Goal: Check status: Check status

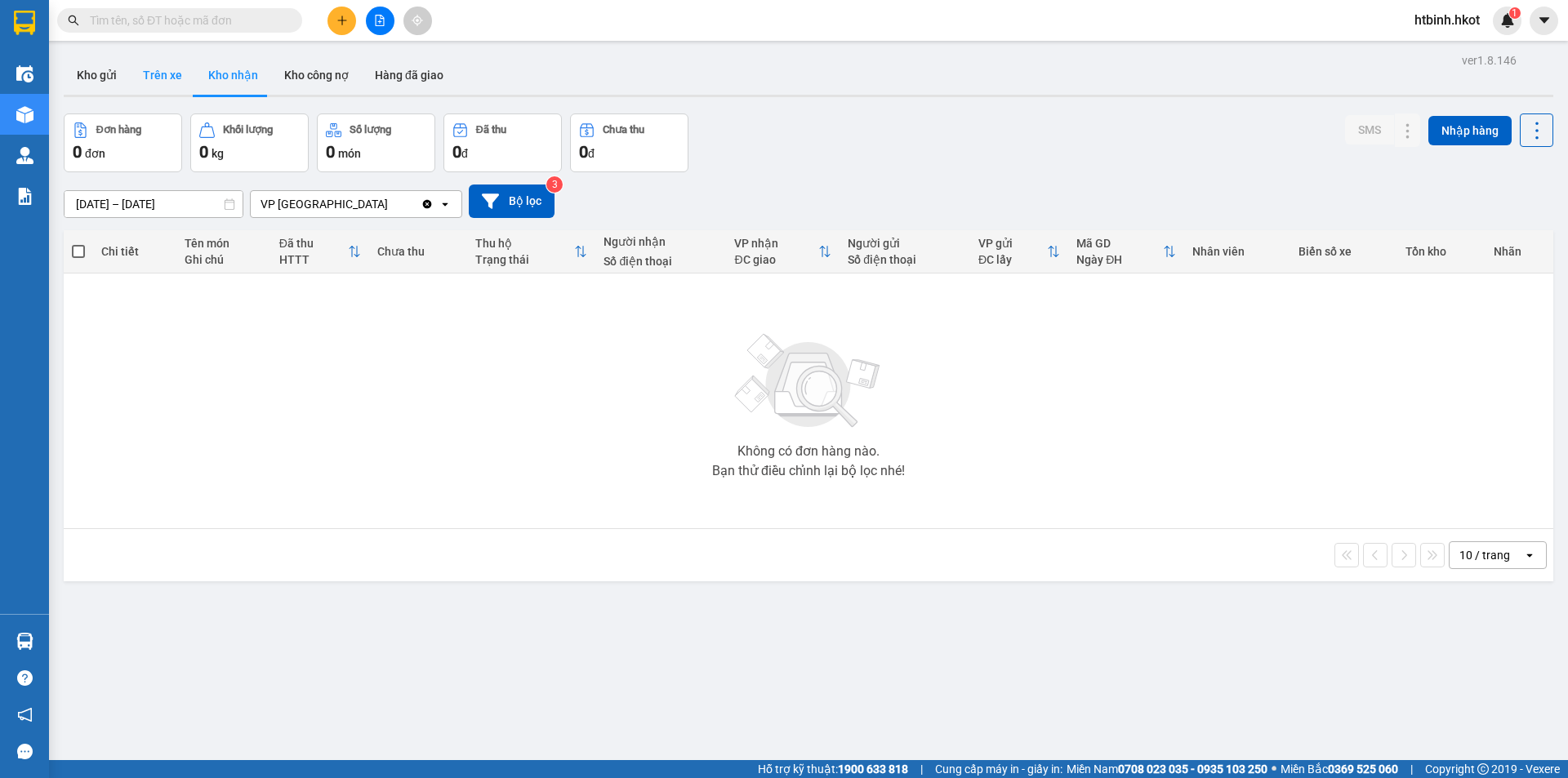
click at [165, 75] on button "Trên xe" at bounding box center [162, 75] width 66 height 39
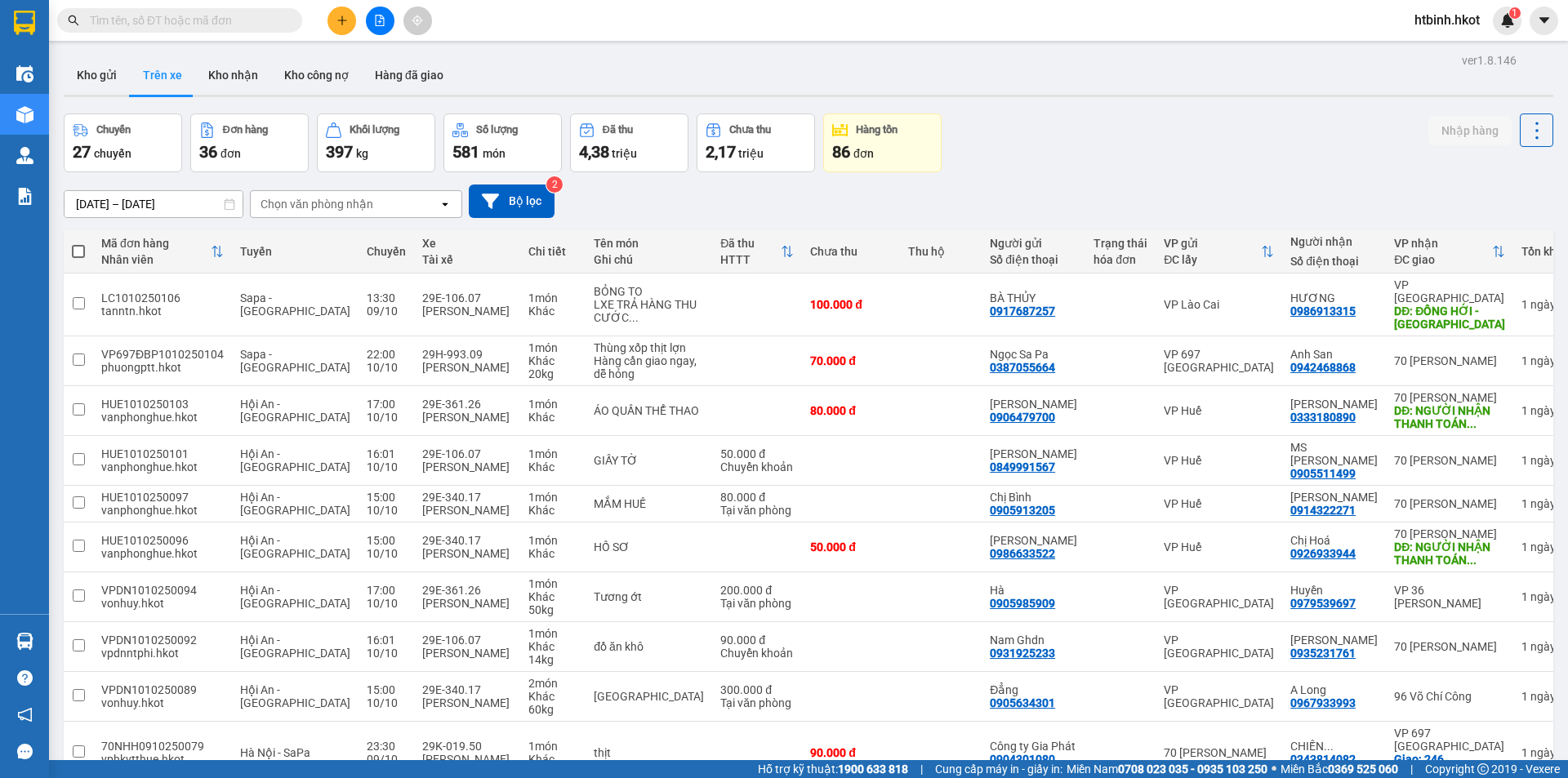
click at [165, 71] on button "Trên xe" at bounding box center [162, 75] width 66 height 39
click at [105, 78] on button "Kho gửi" at bounding box center [97, 75] width 67 height 39
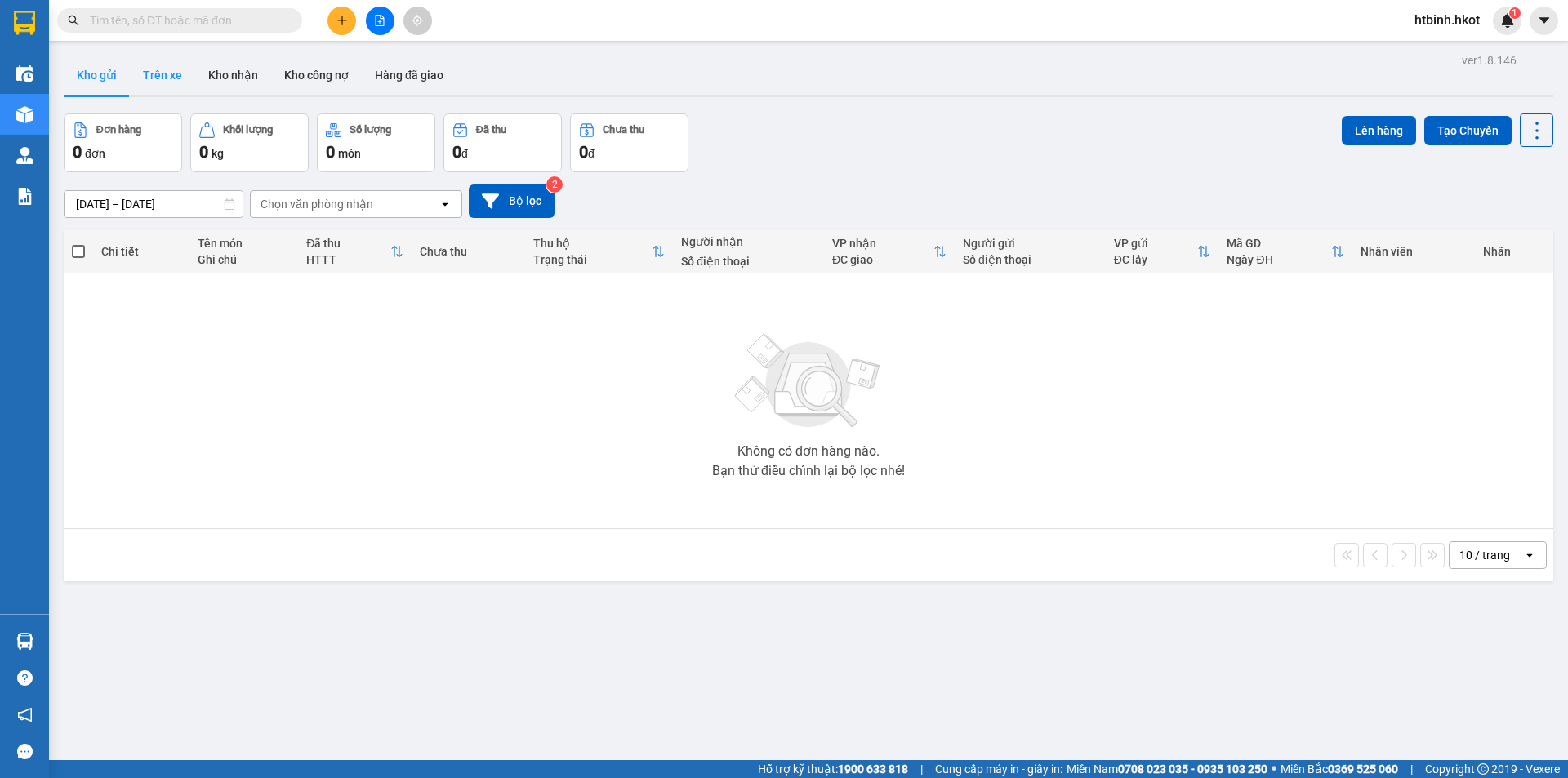
click at [163, 78] on button "Trên xe" at bounding box center [162, 75] width 66 height 39
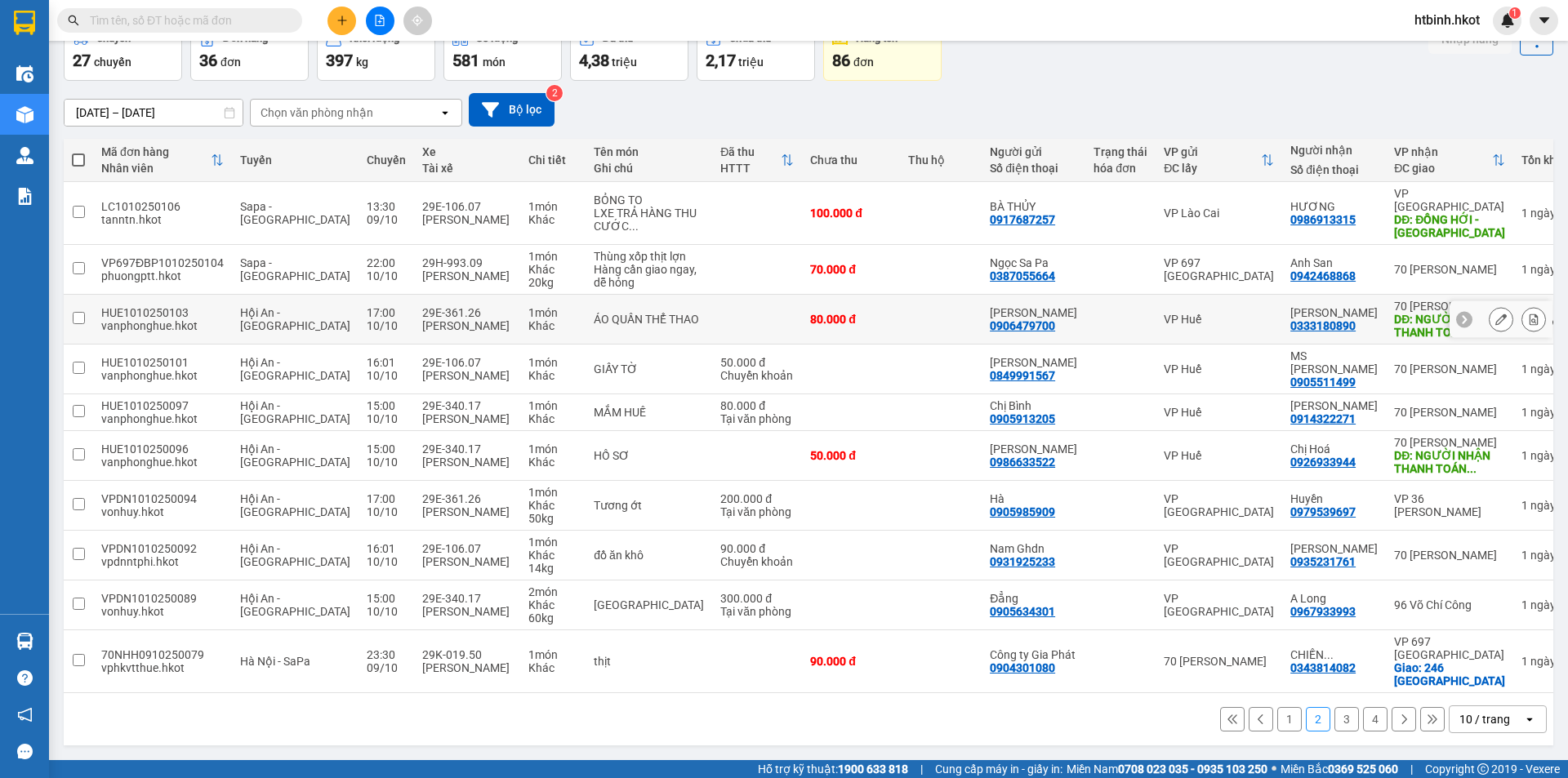
scroll to position [117, 0]
click at [1277, 725] on button "1" at bounding box center [1289, 719] width 24 height 24
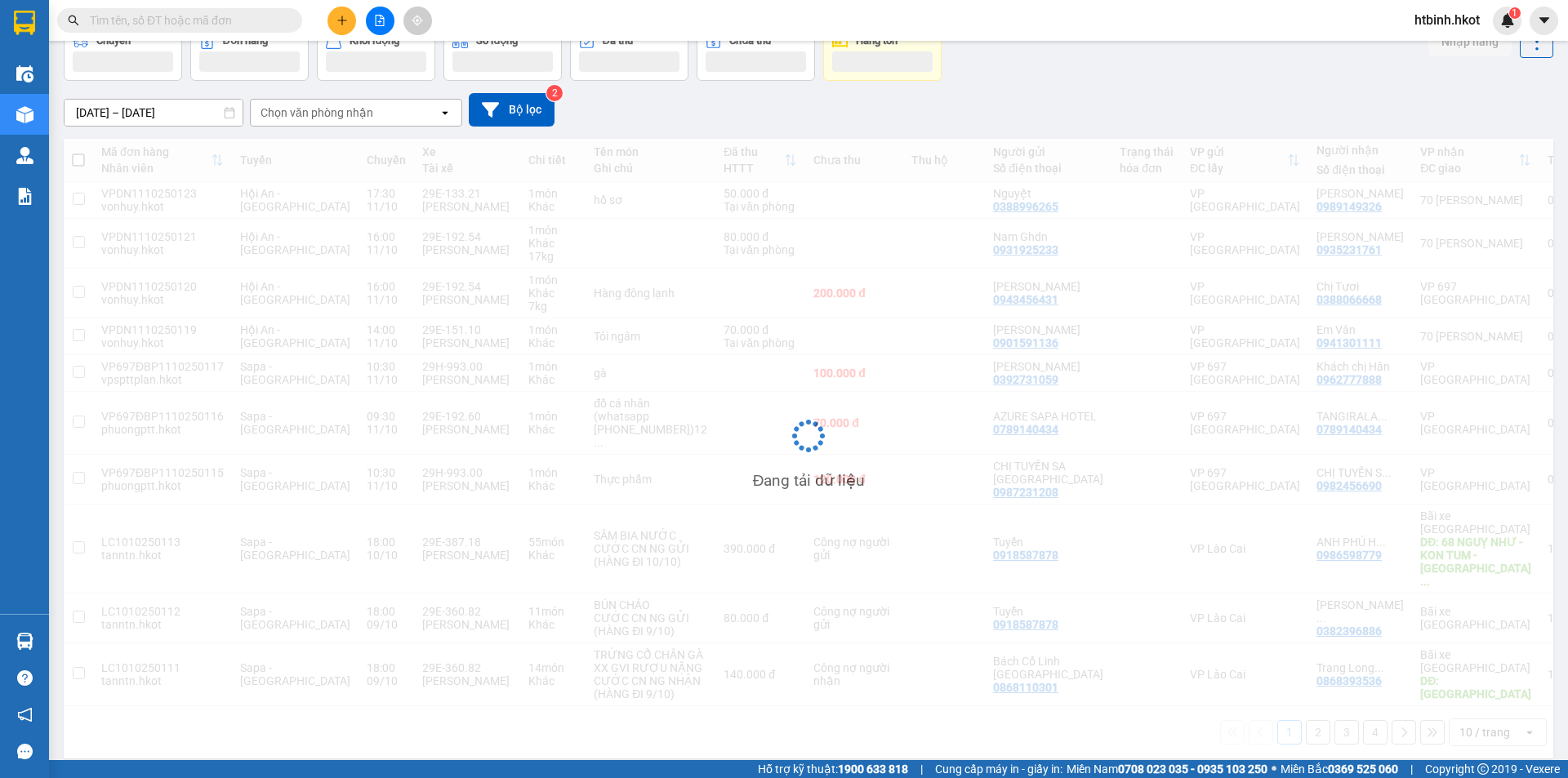
scroll to position [91, 0]
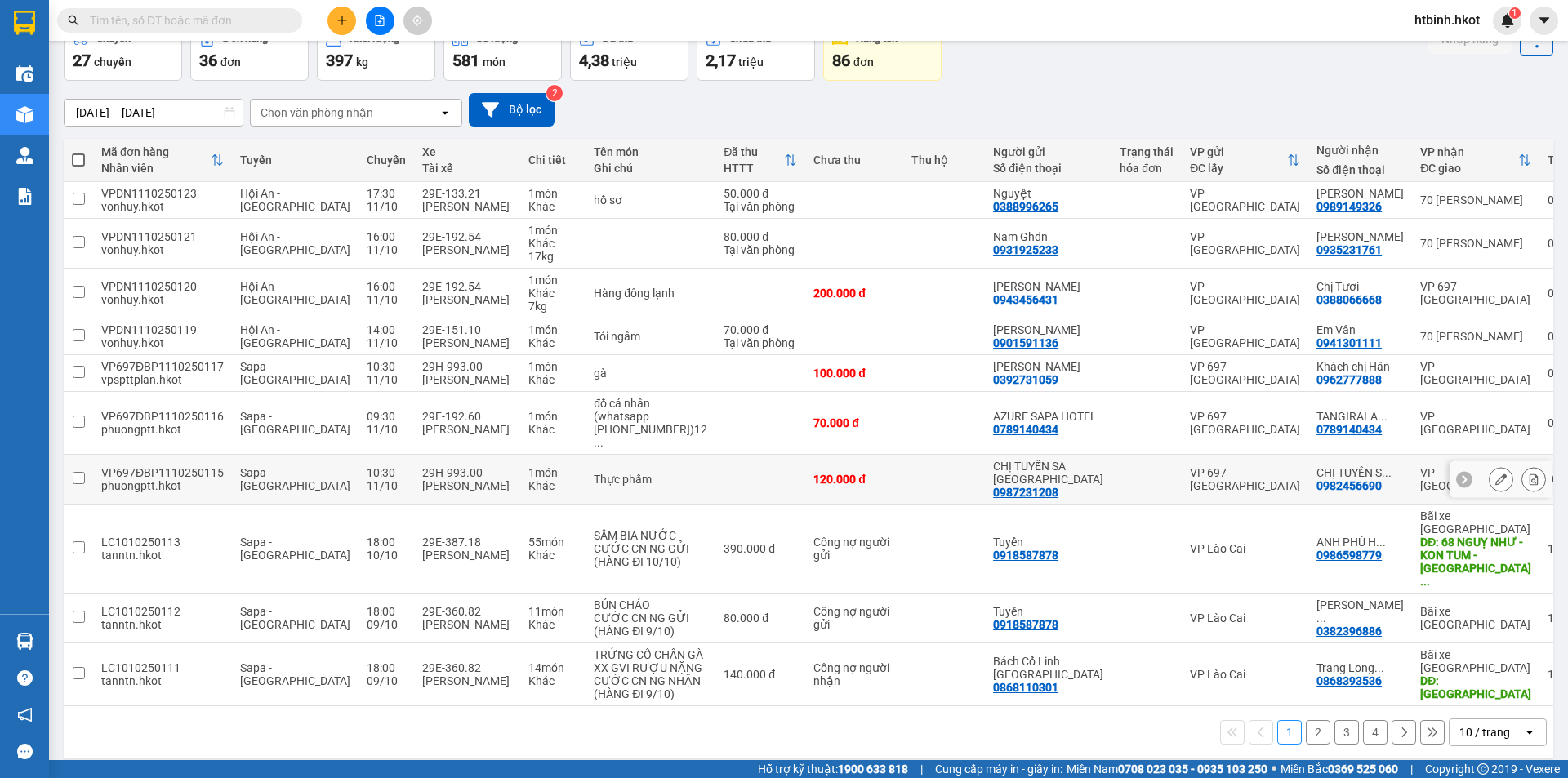
click at [1192, 469] on div "VP 697 [GEOGRAPHIC_DATA]" at bounding box center [1244, 479] width 110 height 26
checkbox input "true"
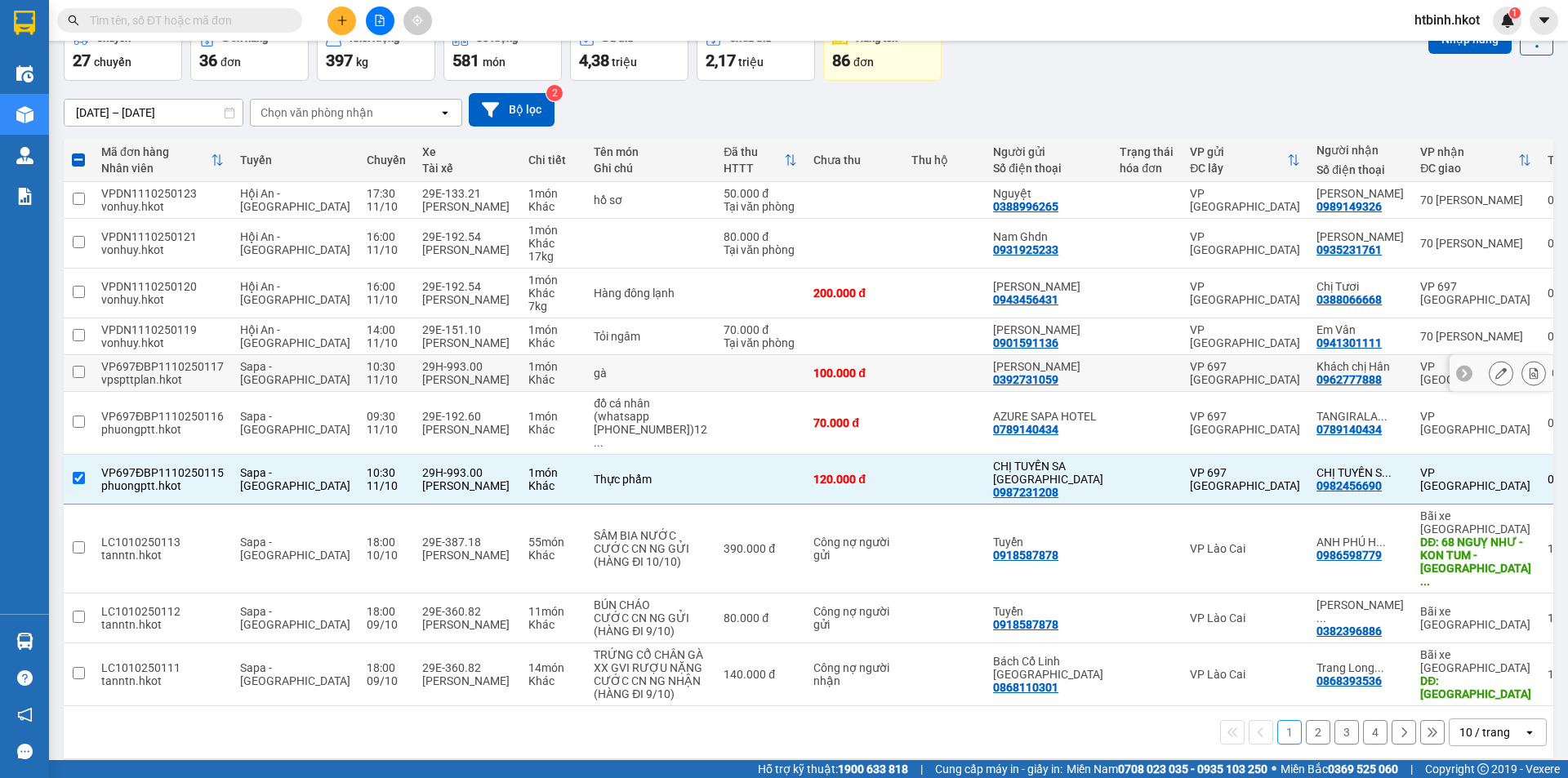
click at [1190, 366] on div "VP 697 [GEOGRAPHIC_DATA]" at bounding box center [1244, 372] width 110 height 26
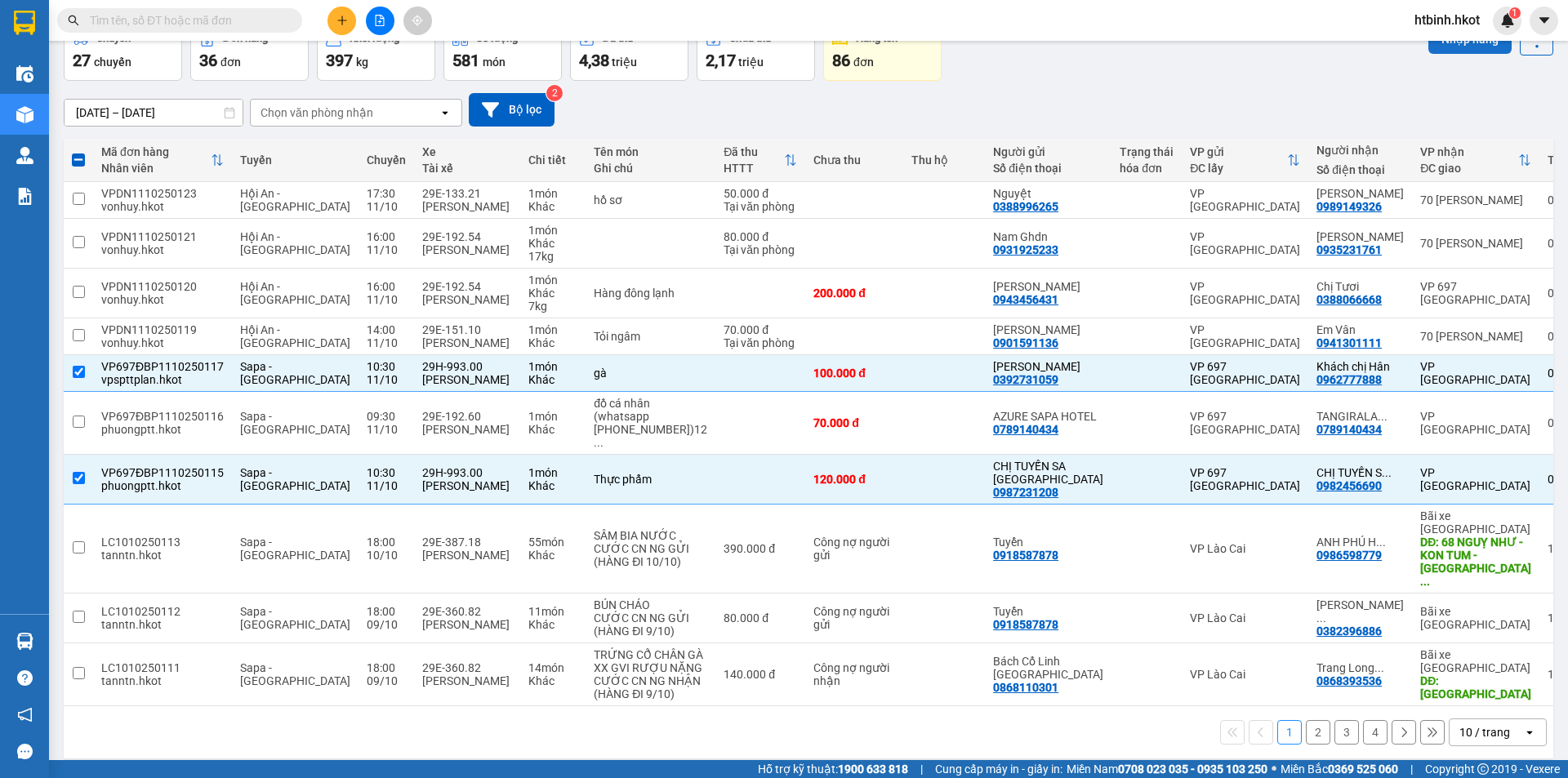
click at [1460, 47] on button "Nhập hàng" at bounding box center [1470, 39] width 83 height 30
checkbox input "false"
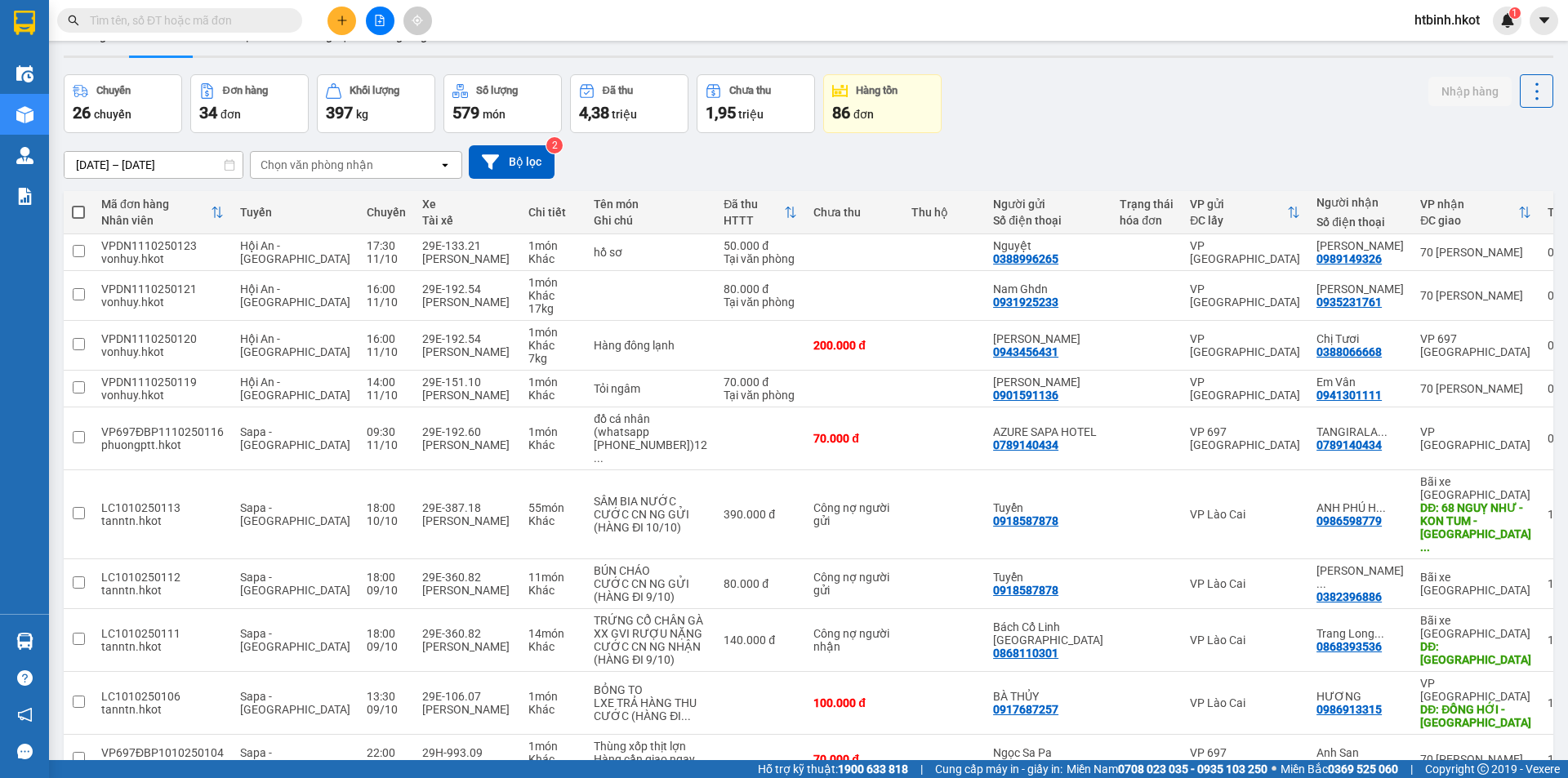
scroll to position [0, 0]
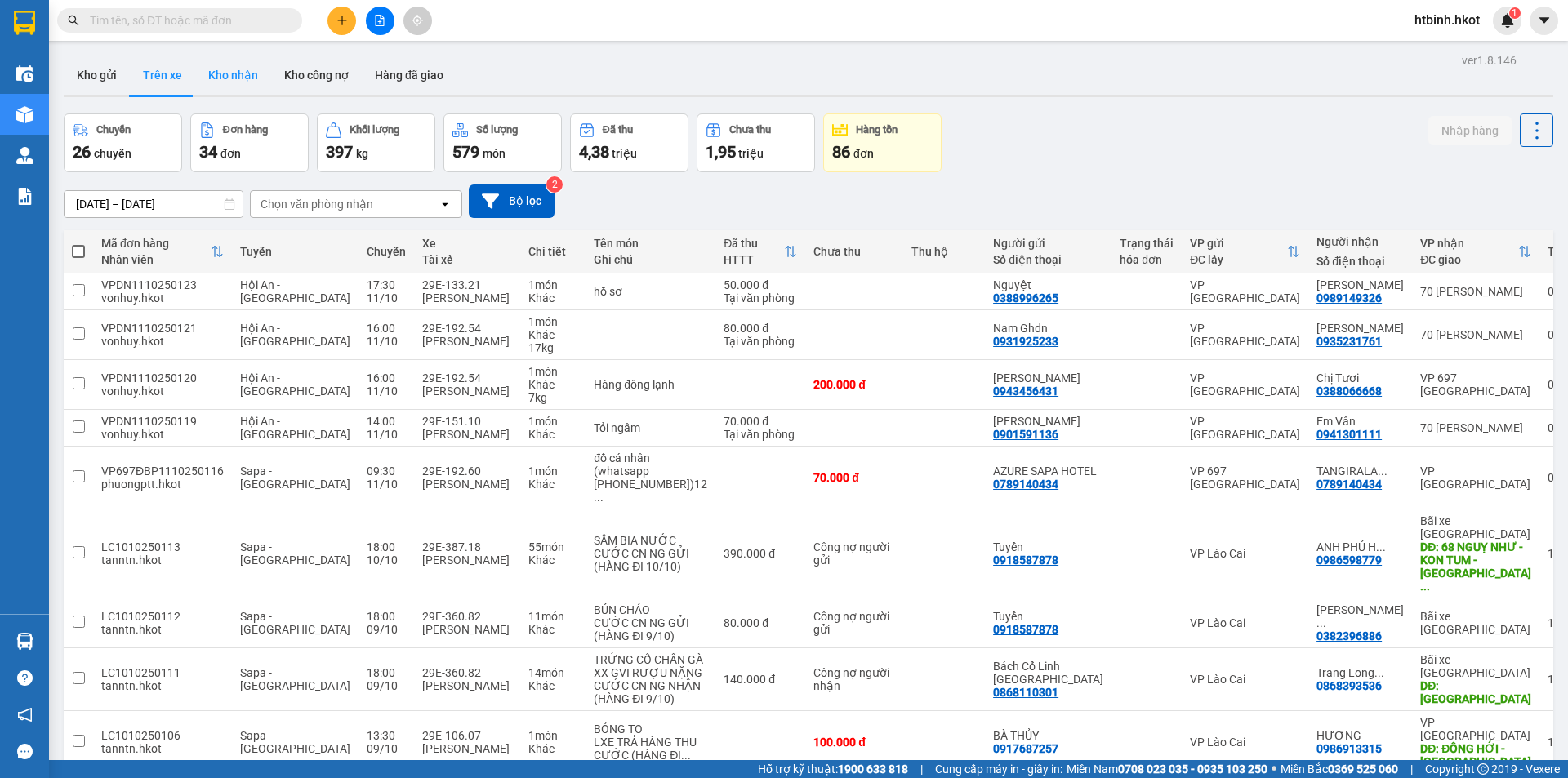
click at [215, 80] on button "Kho nhận" at bounding box center [233, 75] width 76 height 39
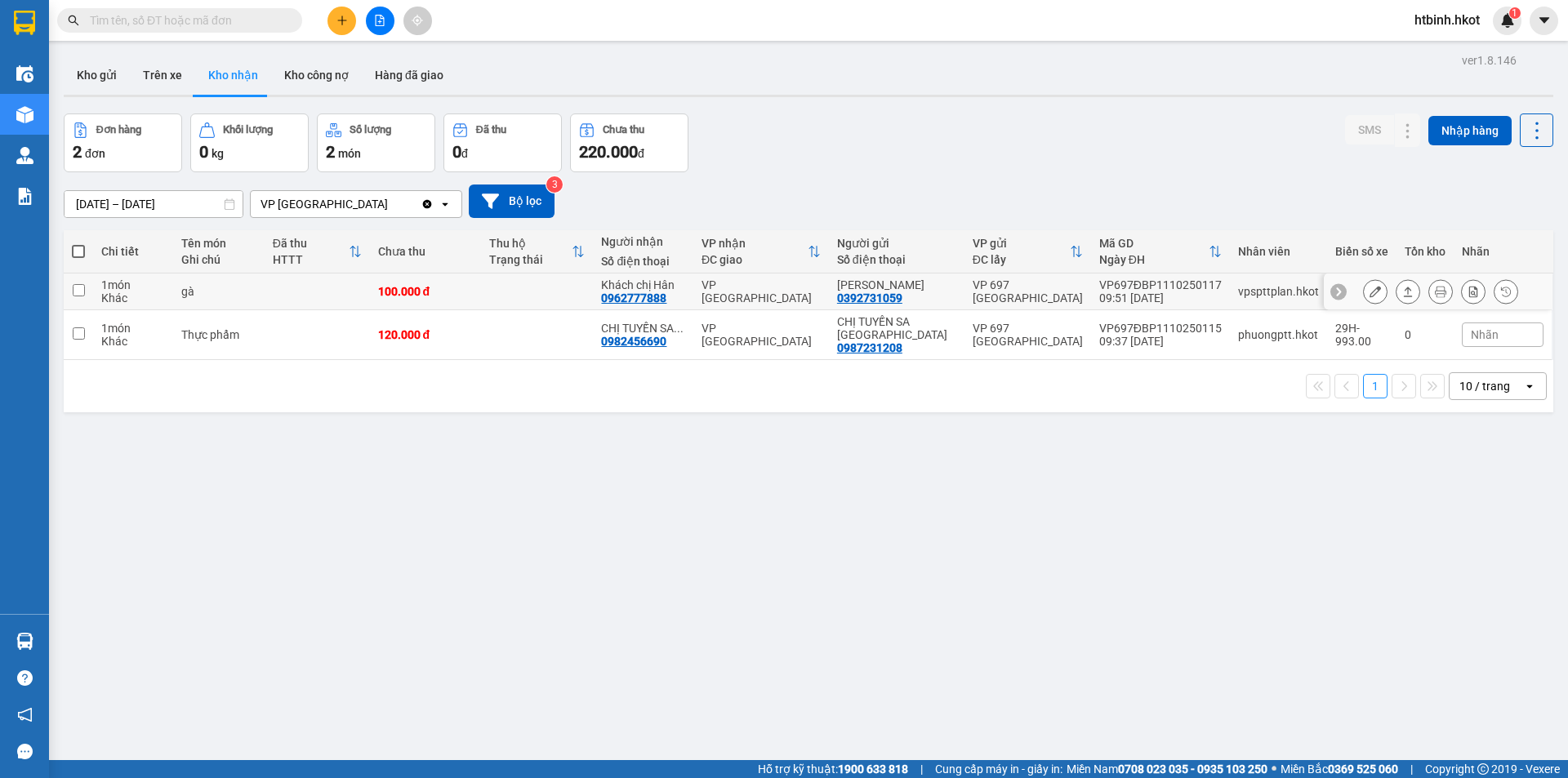
click at [1163, 282] on div "VP697ĐBP1110250117" at bounding box center [1160, 285] width 122 height 13
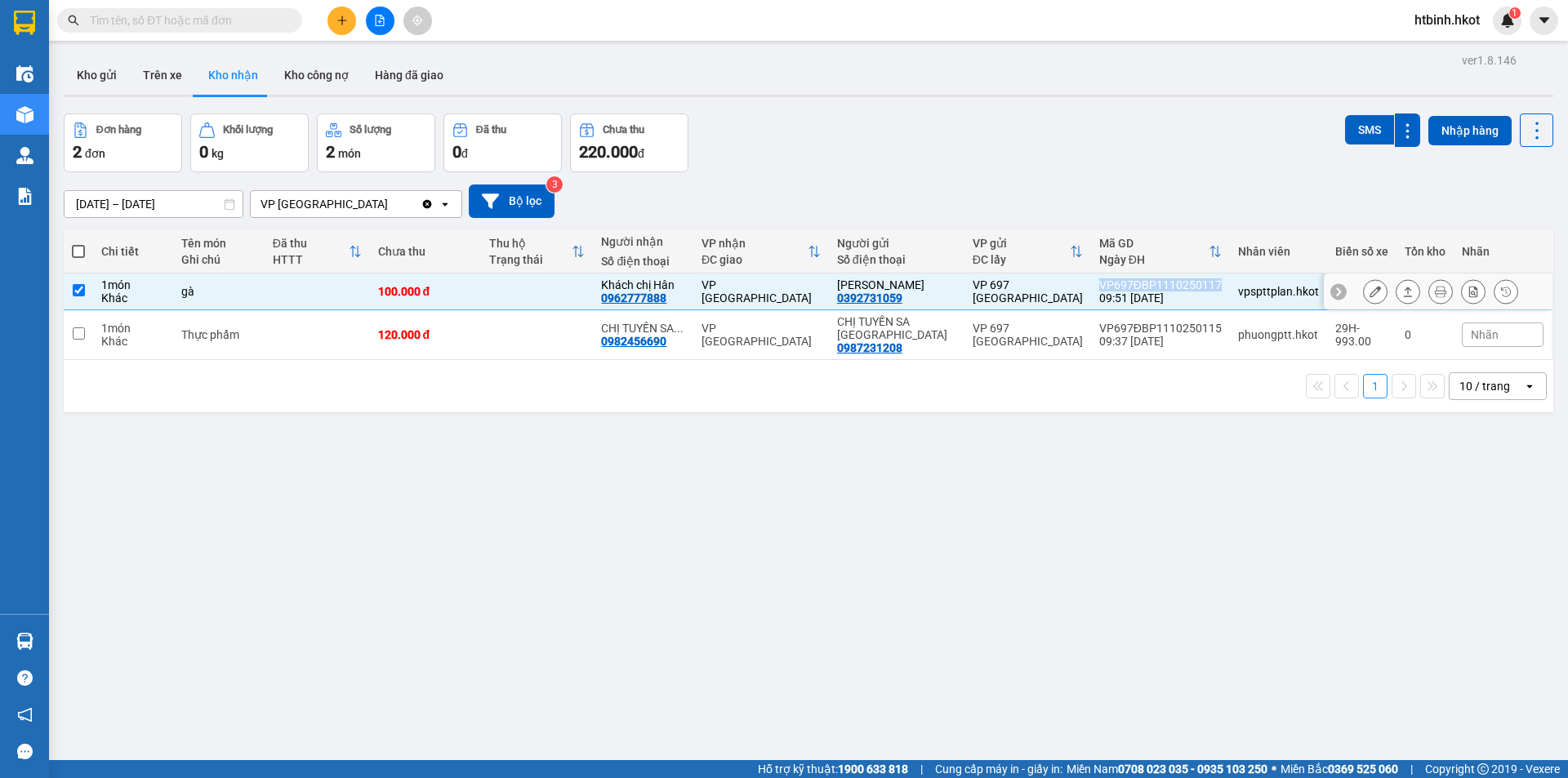
click at [1163, 282] on div "VP697ĐBP1110250117" at bounding box center [1160, 285] width 122 height 13
checkbox input "false"
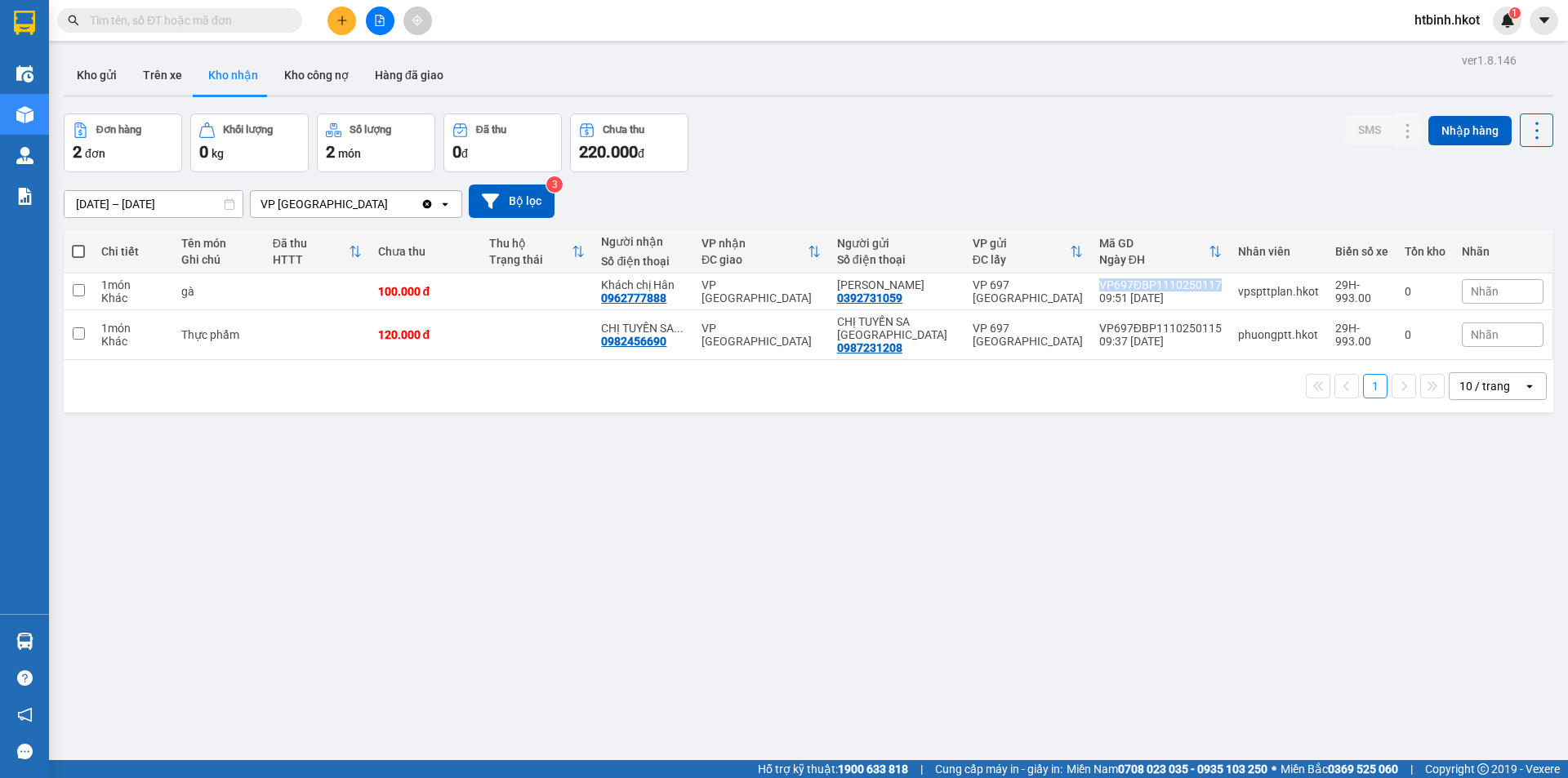
copy div "VP697ĐBP1110250117"
click at [1161, 322] on div "VP697ĐBP1110250115" at bounding box center [1160, 328] width 122 height 13
checkbox input "false"
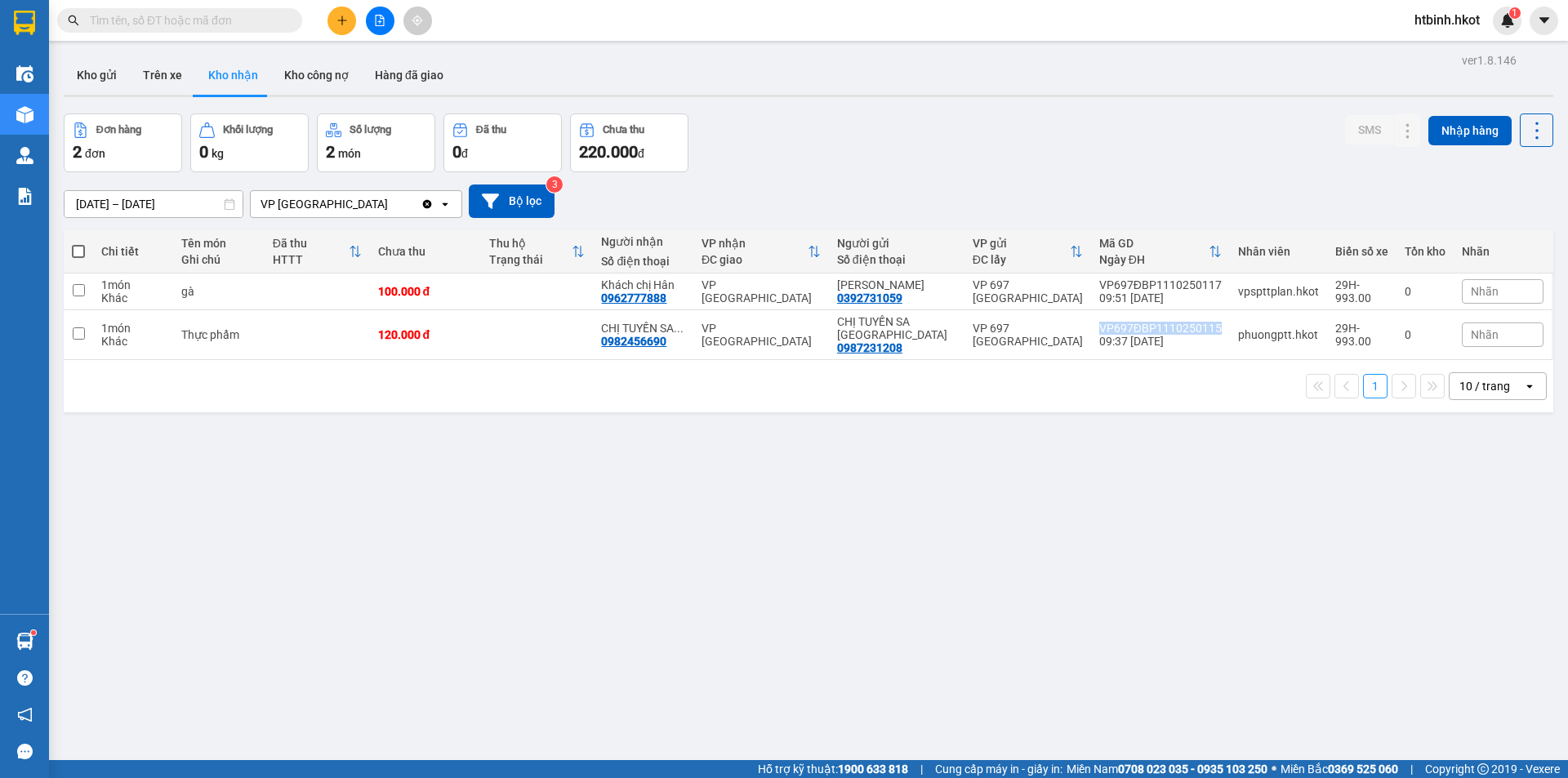
copy div "VP697ĐBP1110250115"
